Goal: Check status: Check status

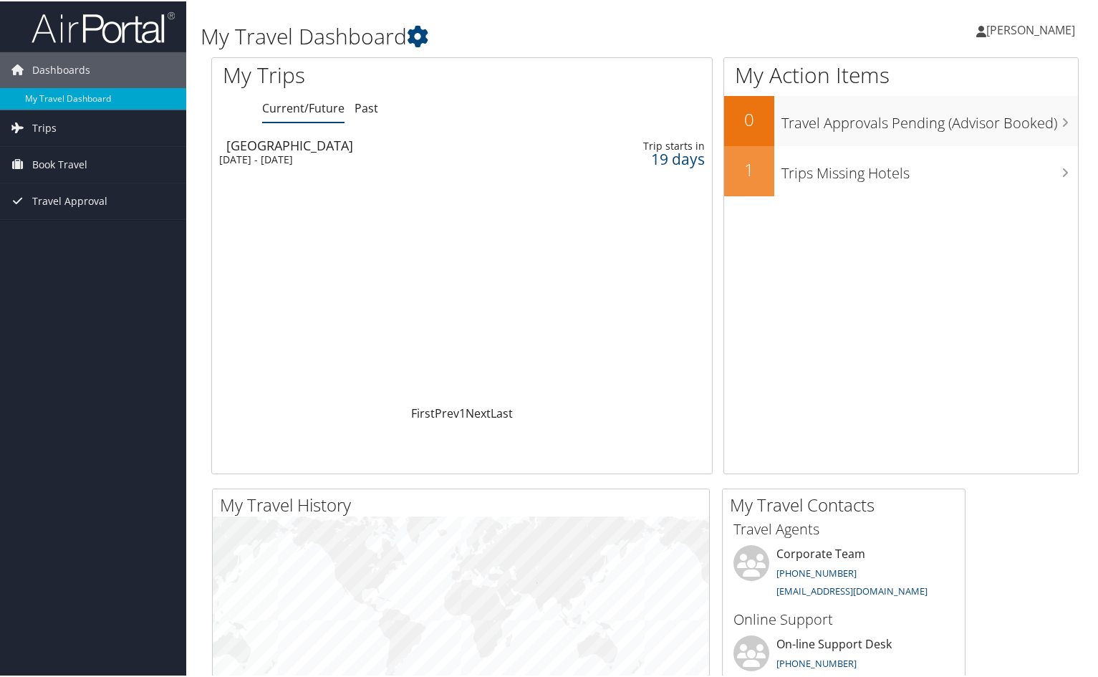
click at [250, 152] on div "[DATE] - [DATE]" at bounding box center [379, 158] width 321 height 13
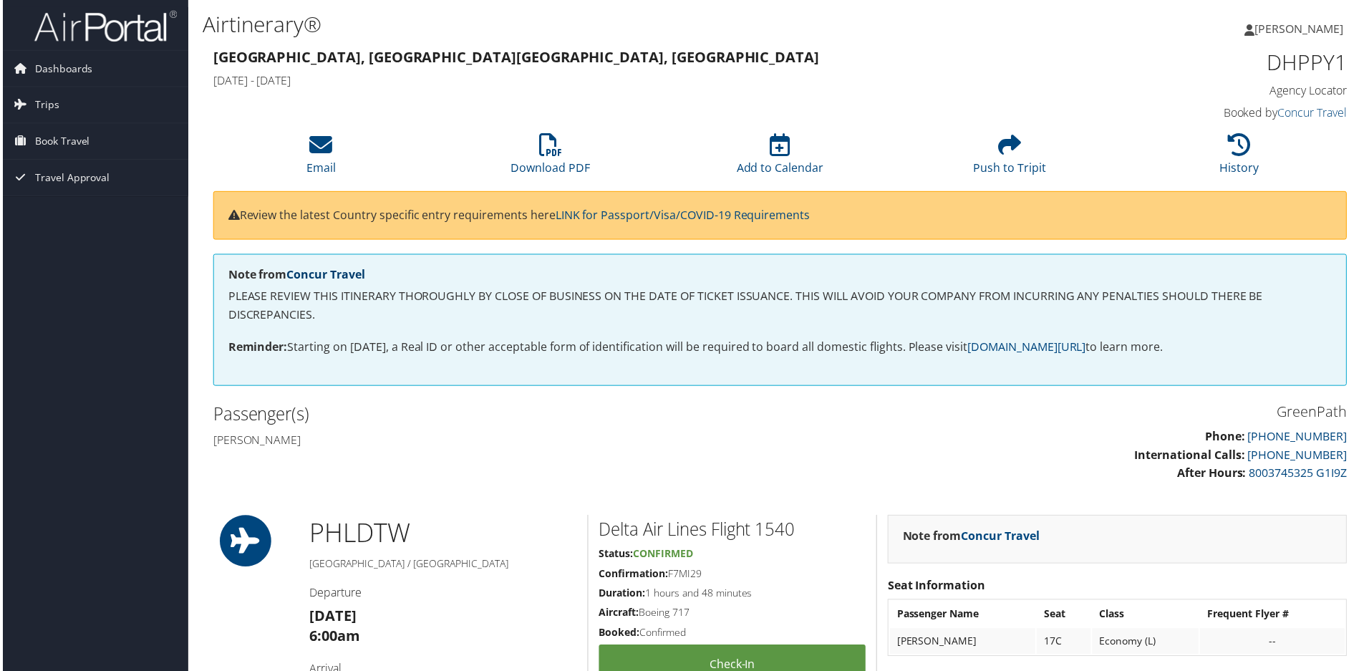
click at [342, 279] on link "Concur Travel" at bounding box center [324, 276] width 79 height 16
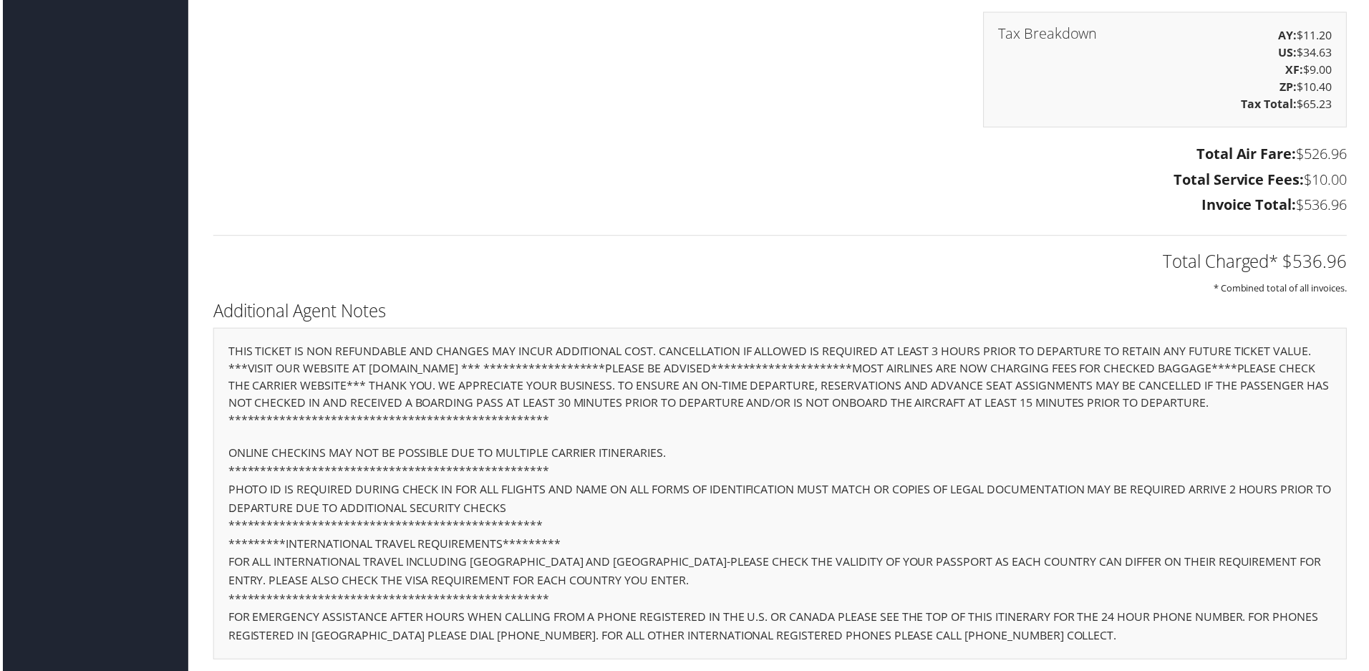
click at [651, 121] on div "Tax Breakdown AY: $11.20 US: $34.63 XF: $9.00 ZP: $10.40 Tax Total: $65.23" at bounding box center [780, 77] width 1160 height 130
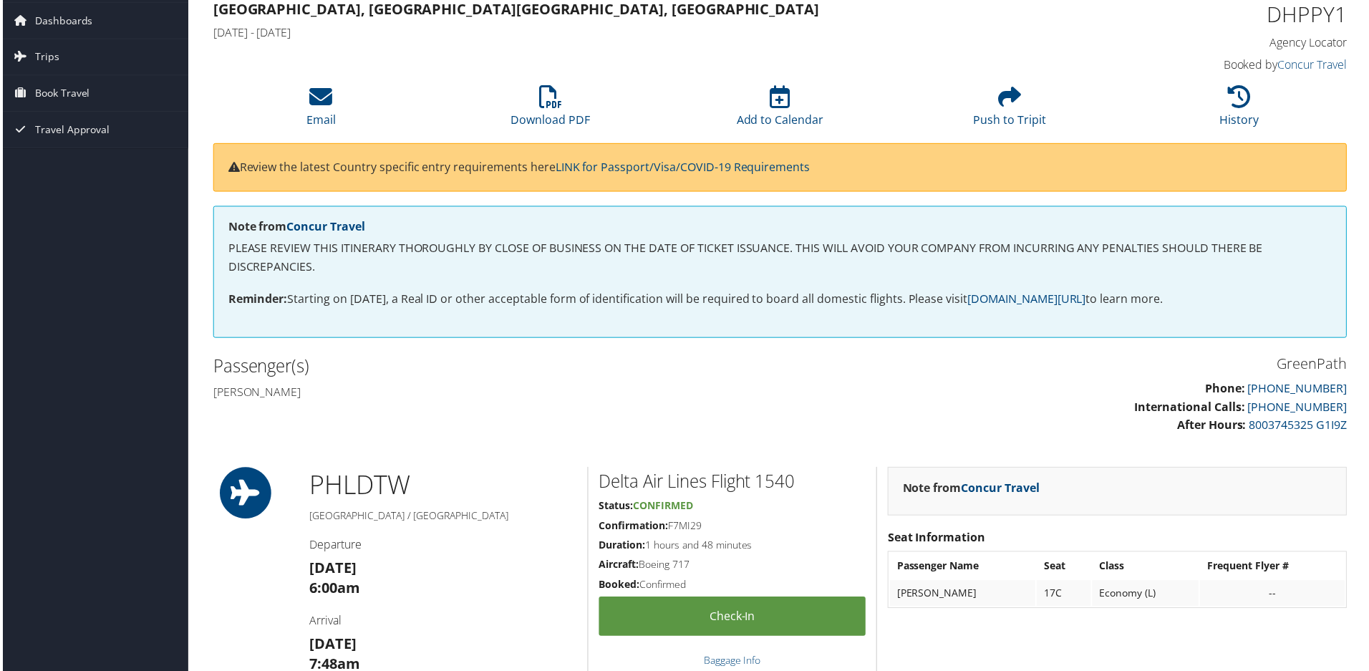
scroll to position [72, 0]
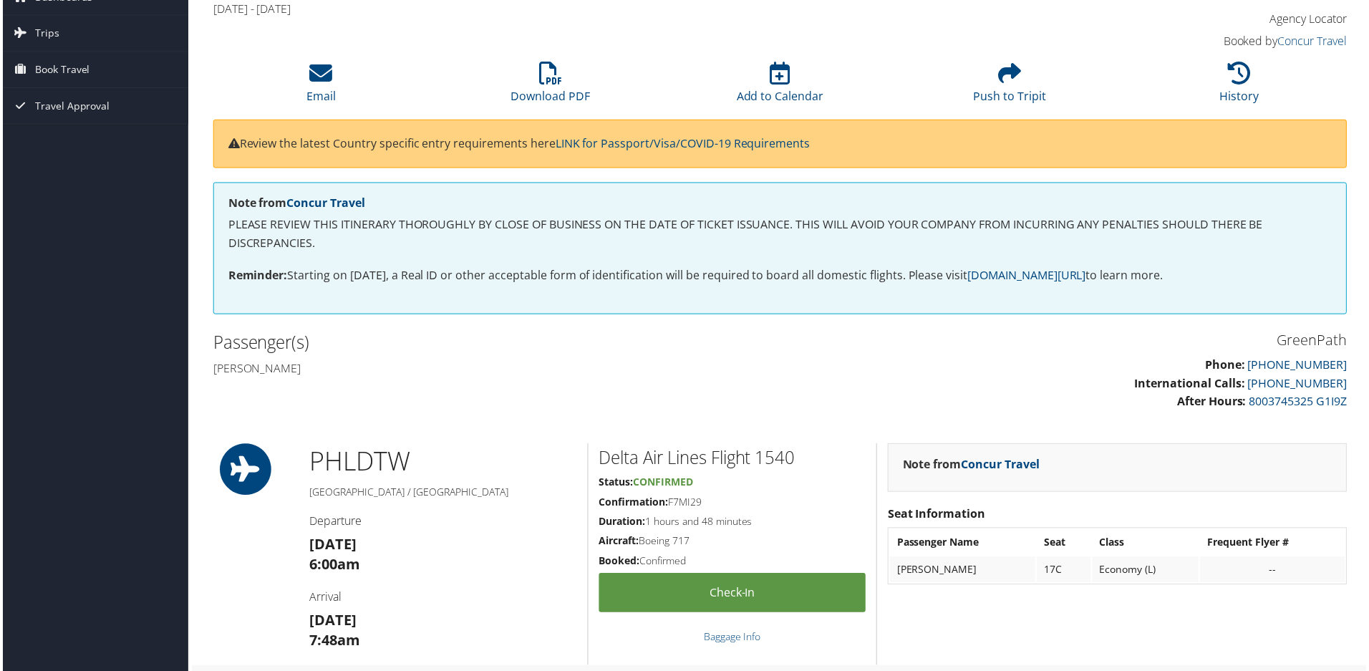
drag, startPoint x: 703, startPoint y: 503, endPoint x: 668, endPoint y: 506, distance: 35.2
click at [668, 506] on h5 "Confirmation: F7MI29" at bounding box center [733, 504] width 268 height 14
copy h5 "F7MI29"
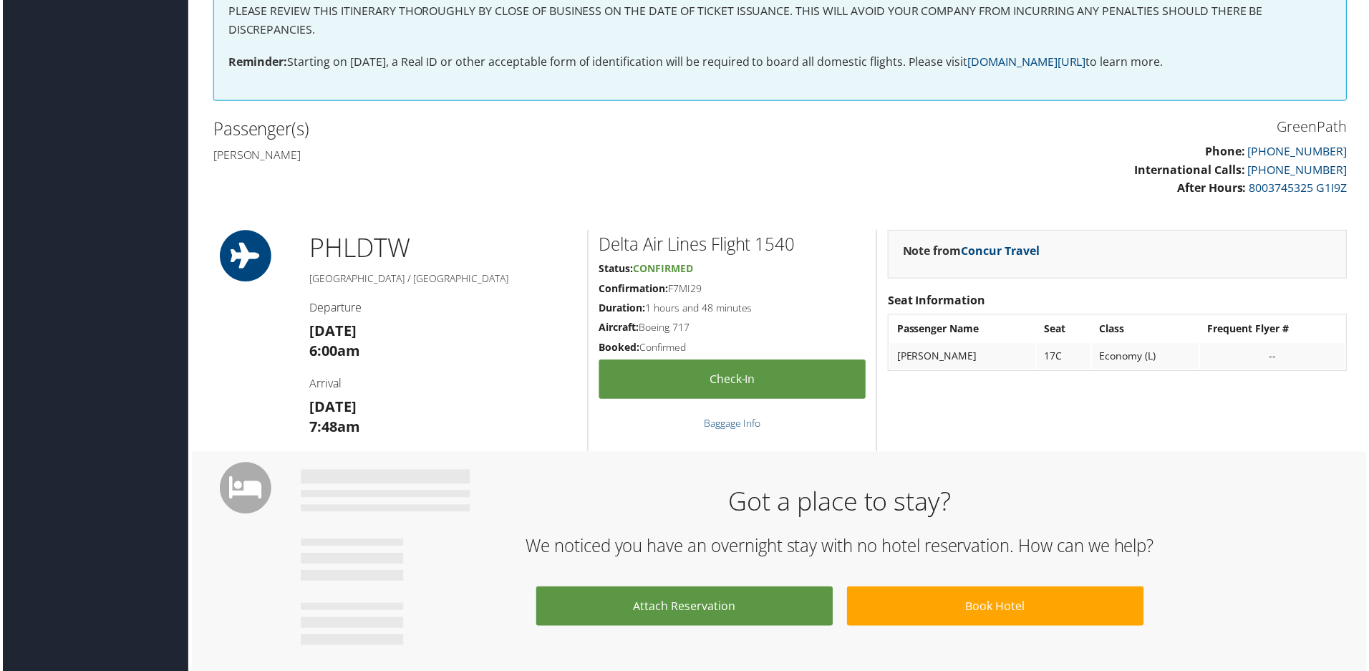
scroll to position [0, 0]
